Goal: Navigation & Orientation: Find specific page/section

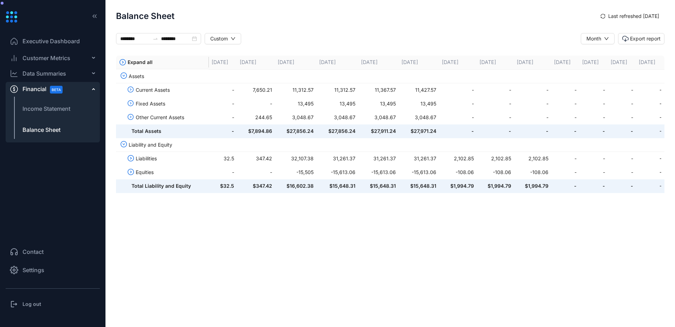
click at [60, 79] on div "Data Summaries" at bounding box center [53, 73] width 94 height 14
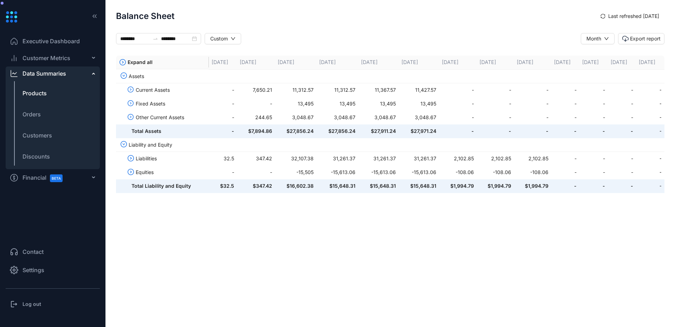
click at [51, 87] on li "Products" at bounding box center [53, 93] width 94 height 17
click at [45, 109] on li "Orders" at bounding box center [53, 114] width 94 height 17
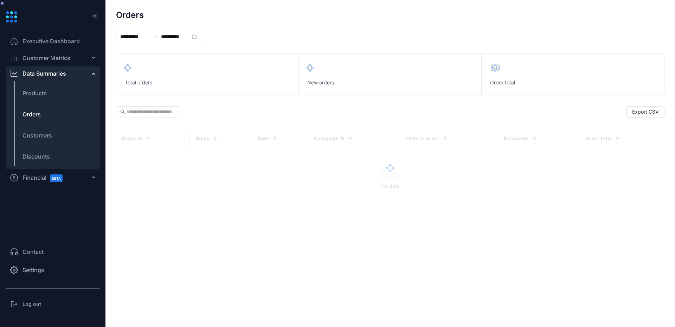
type input "**********"
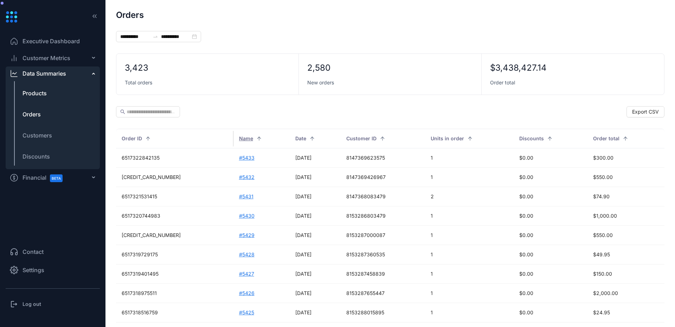
click at [41, 95] on span "Products" at bounding box center [35, 93] width 24 height 8
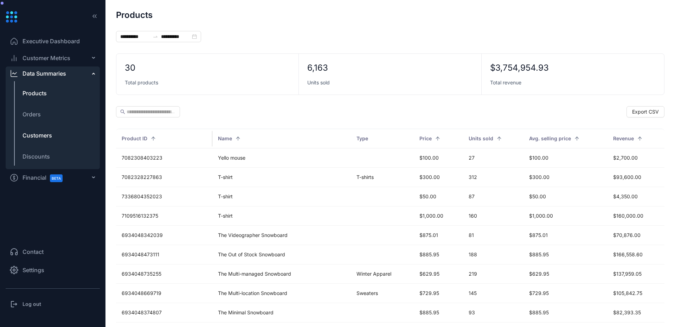
click at [44, 139] on span "Customers" at bounding box center [38, 135] width 30 height 8
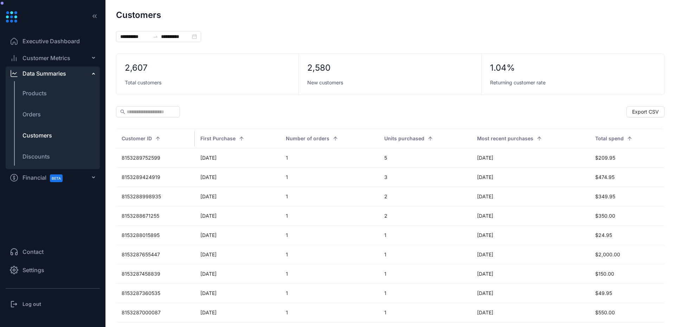
click at [44, 62] on div "Customer Metrics" at bounding box center [53, 58] width 94 height 14
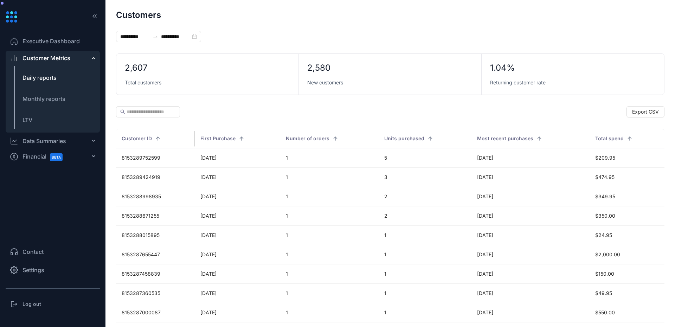
click at [46, 75] on span "Daily reports" at bounding box center [40, 77] width 34 height 7
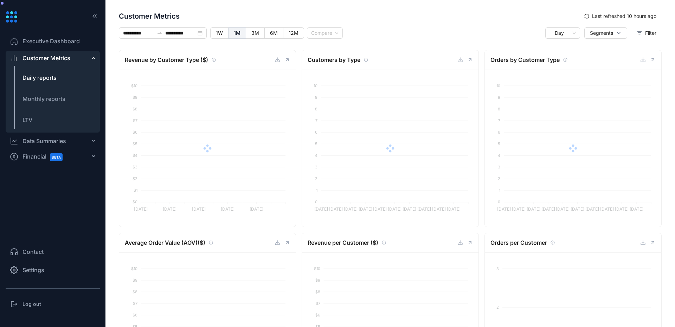
click at [31, 137] on div "Data Summaries" at bounding box center [45, 141] width 44 height 8
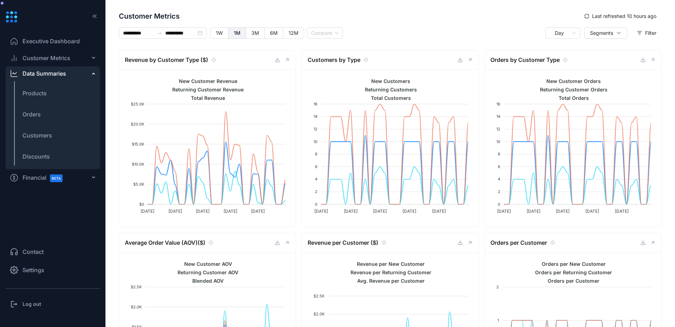
click at [51, 63] on div "Customer Metrics" at bounding box center [53, 58] width 94 height 14
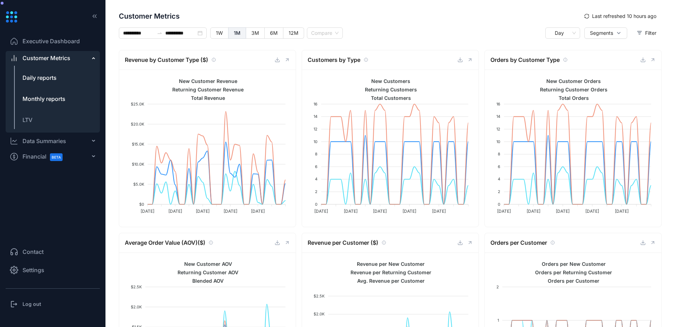
click at [44, 98] on span "Monthly reports" at bounding box center [44, 98] width 43 height 7
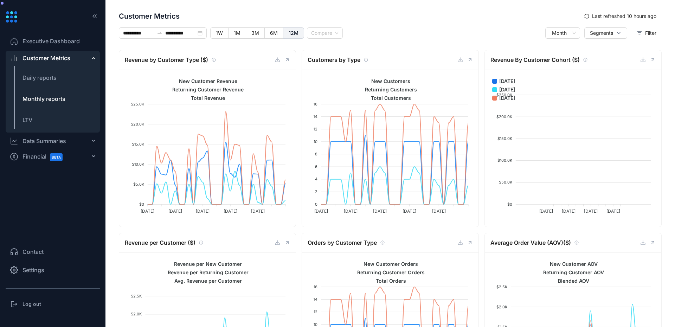
type input "**********"
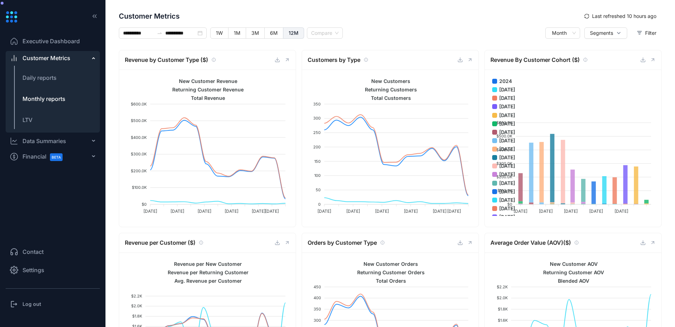
click at [76, 207] on ul "Executive Dashboard Customer Metrics Daily reports Monthly reports LTV Data Sum…" at bounding box center [53, 132] width 94 height 202
